Goal: Information Seeking & Learning: Learn about a topic

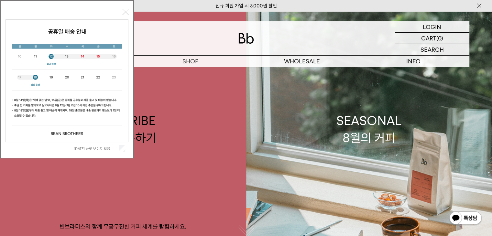
click at [118, 148] on span "오늘 하루 보이지 않음" at bounding box center [99, 148] width 51 height 6
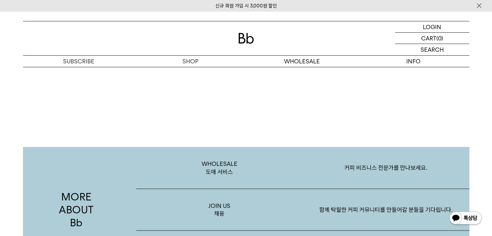
scroll to position [1084, 0]
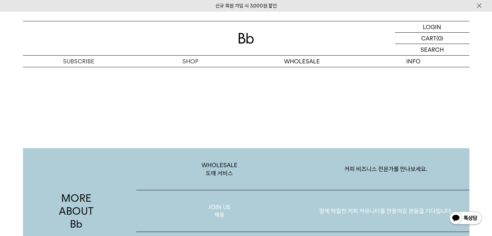
click at [365, 207] on p "함께 탁월한 커피 커뮤니티를 만들어갈 분들을 기다립니다." at bounding box center [386, 211] width 167 height 34
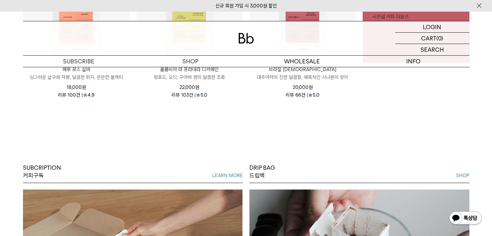
scroll to position [0, 0]
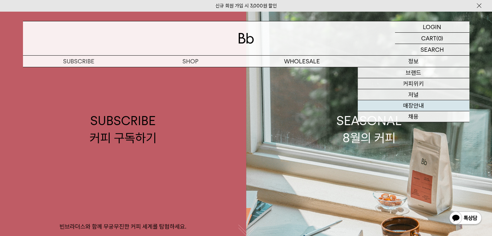
click at [413, 105] on link "매장안내" at bounding box center [414, 105] width 112 height 11
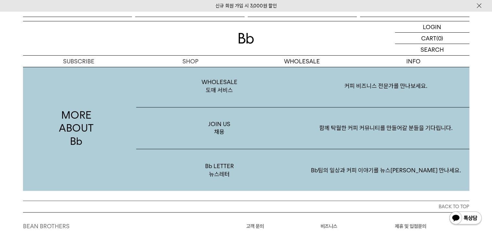
scroll to position [1096, 0]
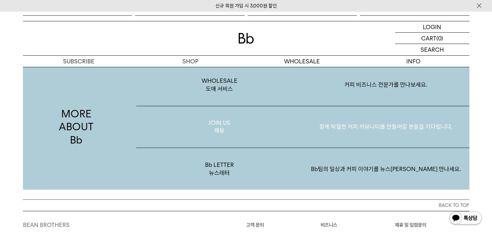
click at [221, 125] on p "JOIN US 채용" at bounding box center [219, 127] width 167 height 42
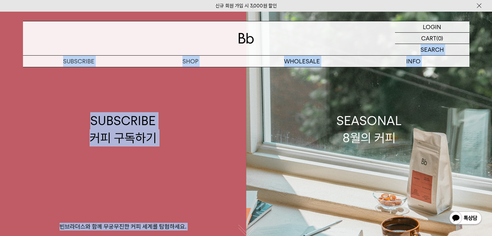
drag, startPoint x: 491, startPoint y: 39, endPoint x: 497, endPoint y: 96, distance: 57.6
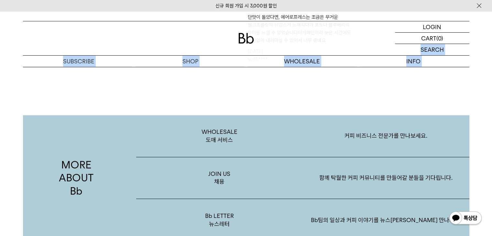
scroll to position [1041, 0]
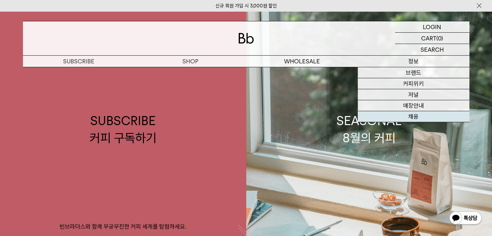
click at [416, 115] on link "채용" at bounding box center [414, 116] width 112 height 11
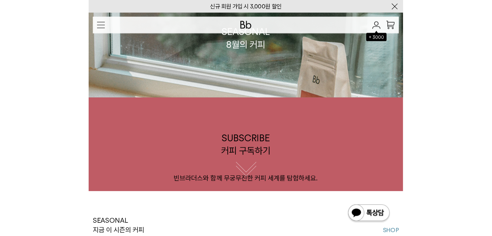
scroll to position [24, 0]
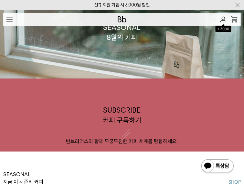
click at [0, 0] on p "INFO" at bounding box center [0, 0] width 0 height 0
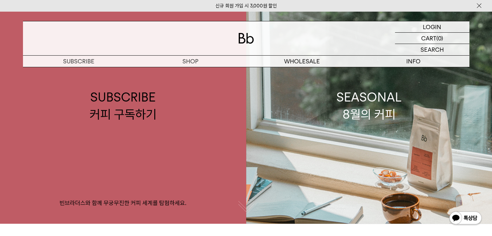
click at [239, 211] on button "button" at bounding box center [246, 207] width 16 height 16
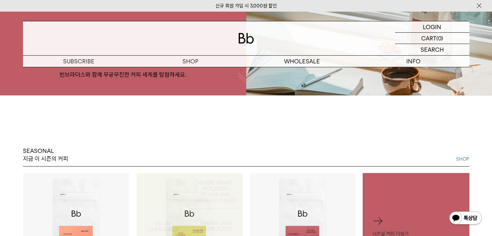
scroll to position [192, 0]
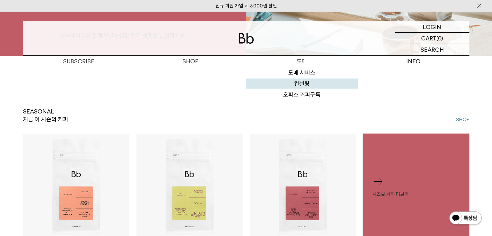
click at [303, 83] on link "컨설팅" at bounding box center [302, 83] width 112 height 11
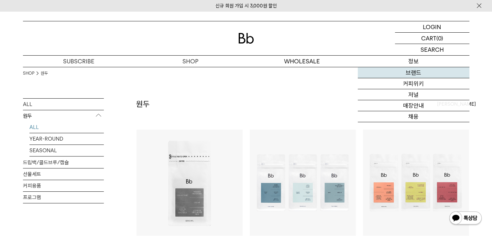
click at [415, 74] on link "브랜드" at bounding box center [414, 72] width 112 height 11
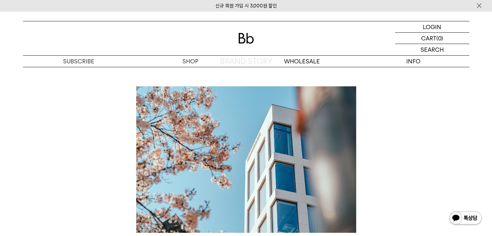
scroll to position [51, 0]
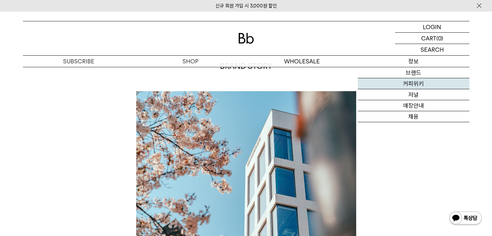
click at [411, 84] on link "커피위키" at bounding box center [414, 83] width 112 height 11
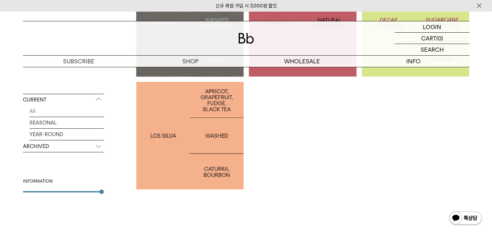
scroll to position [179, 0]
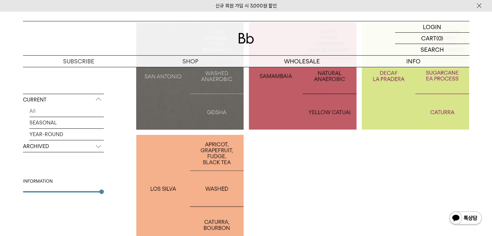
click at [96, 146] on p "ARCHIVED" at bounding box center [63, 147] width 81 height 12
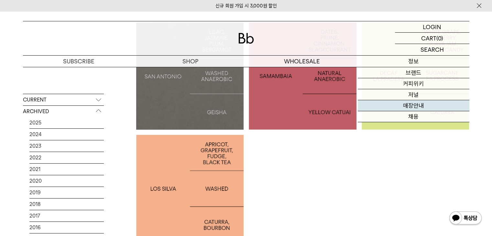
click at [411, 105] on link "매장안내" at bounding box center [414, 105] width 112 height 11
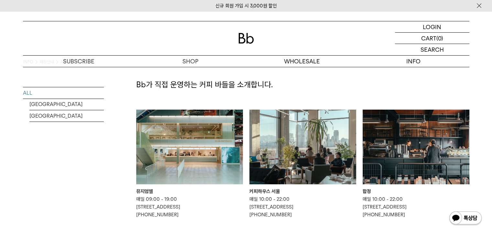
scroll to position [13, 0]
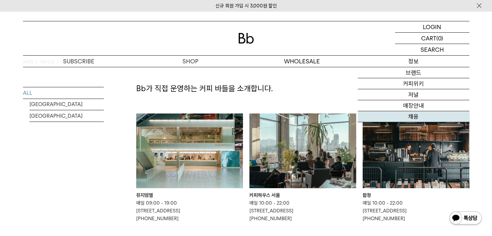
click at [411, 118] on link "채용" at bounding box center [414, 116] width 112 height 11
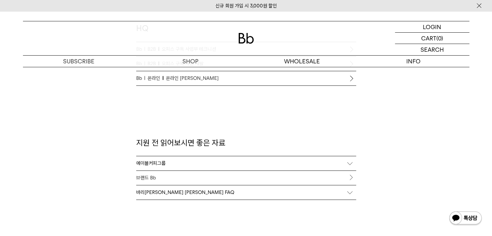
scroll to position [637, 0]
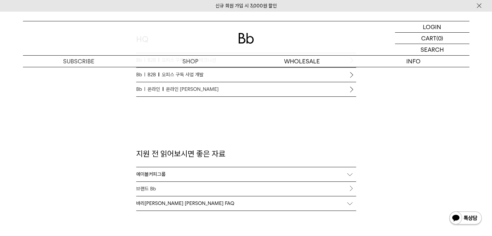
click at [348, 199] on div "바리스타 채용 FAQ" at bounding box center [246, 204] width 220 height 14
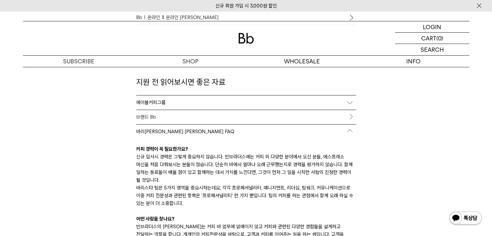
scroll to position [668, 0]
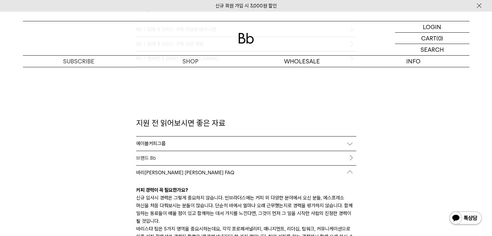
click at [351, 144] on div "에이블커피그룹" at bounding box center [246, 144] width 220 height 14
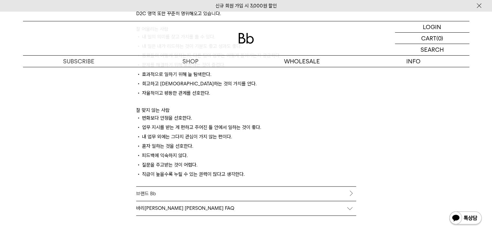
scroll to position [876, 0]
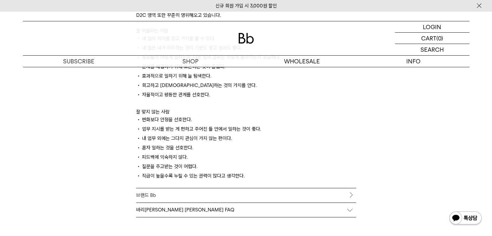
click at [351, 197] on link "브랜드 Bb" at bounding box center [246, 195] width 220 height 14
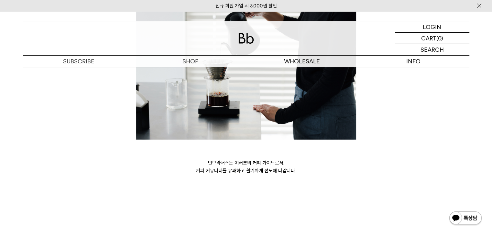
scroll to position [1740, 0]
